Goal: Information Seeking & Learning: Learn about a topic

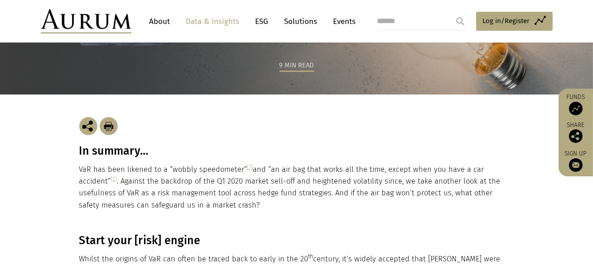
scroll to position [132, 0]
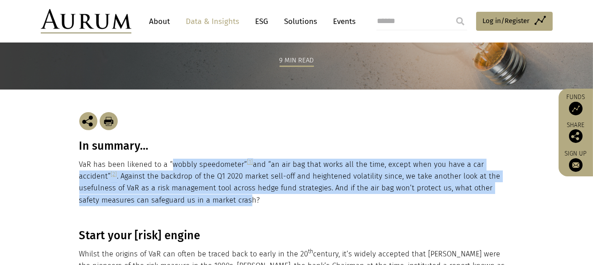
drag, startPoint x: 169, startPoint y: 160, endPoint x: 225, endPoint y: 203, distance: 69.8
click at [225, 202] on p "VaR has been likened to a “wobbly speedometer” [1] and “an air bag that works a…" at bounding box center [296, 183] width 435 height 48
click at [225, 203] on p "VaR has been likened to a “wobbly speedometer” [1] and “an air bag that works a…" at bounding box center [296, 183] width 435 height 48
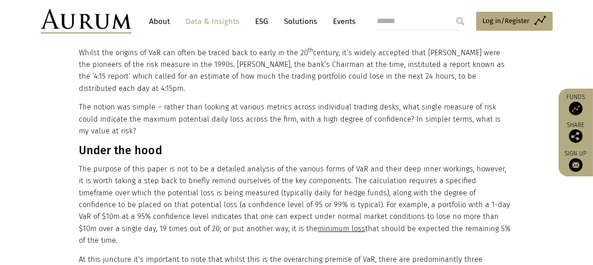
scroll to position [334, 0]
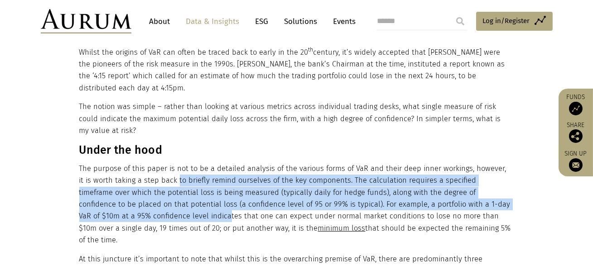
drag, startPoint x: 171, startPoint y: 180, endPoint x: 170, endPoint y: 212, distance: 31.7
click at [170, 212] on p "The purpose of this paper is not to be a detailed analysis of the various forms…" at bounding box center [295, 205] width 433 height 84
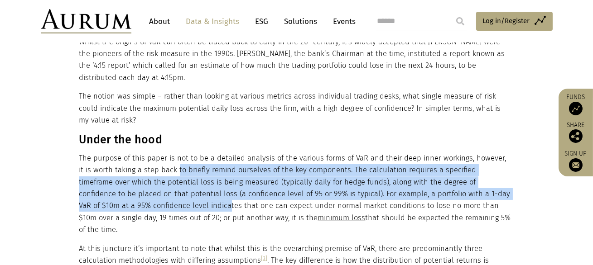
scroll to position [346, 0]
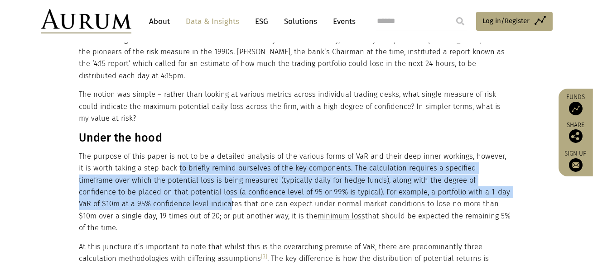
click at [170, 212] on p "The purpose of this paper is not to be a detailed analysis of the various forms…" at bounding box center [295, 193] width 433 height 84
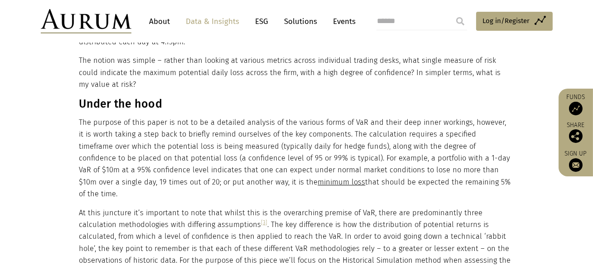
scroll to position [380, 0]
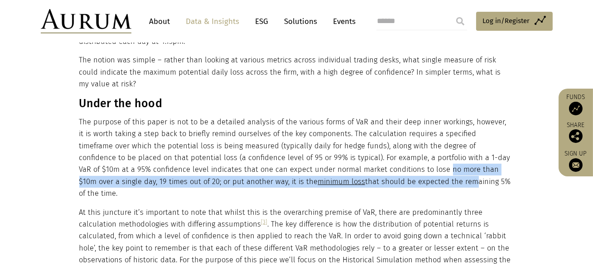
drag, startPoint x: 386, startPoint y: 169, endPoint x: 386, endPoint y: 185, distance: 15.9
click at [386, 185] on p "The purpose of this paper is not to be a detailed analysis of the various forms…" at bounding box center [295, 158] width 433 height 84
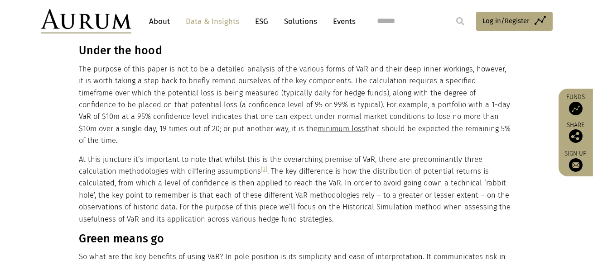
scroll to position [438, 0]
